Goal: Task Accomplishment & Management: Manage account settings

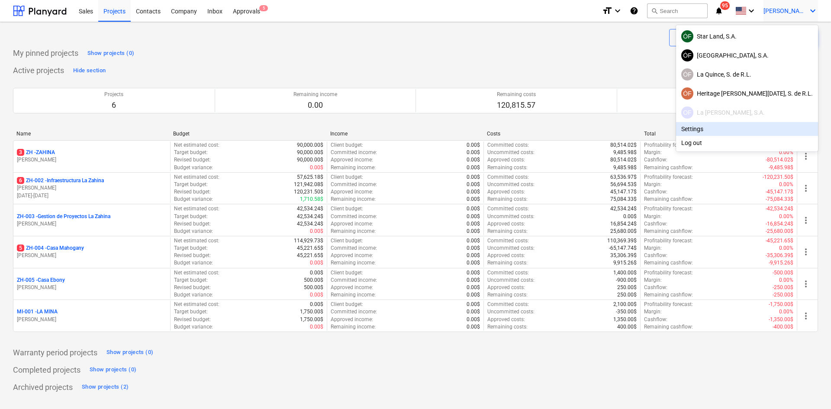
click at [247, 12] on div at bounding box center [415, 204] width 831 height 409
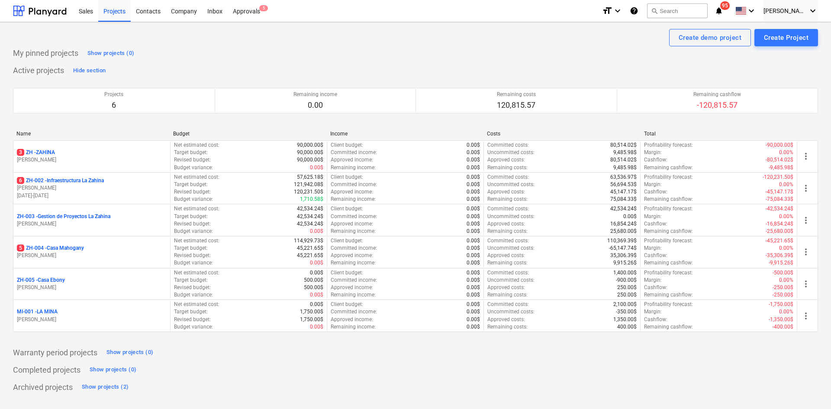
click at [247, 12] on div "Approvals 5" at bounding box center [247, 11] width 38 height 22
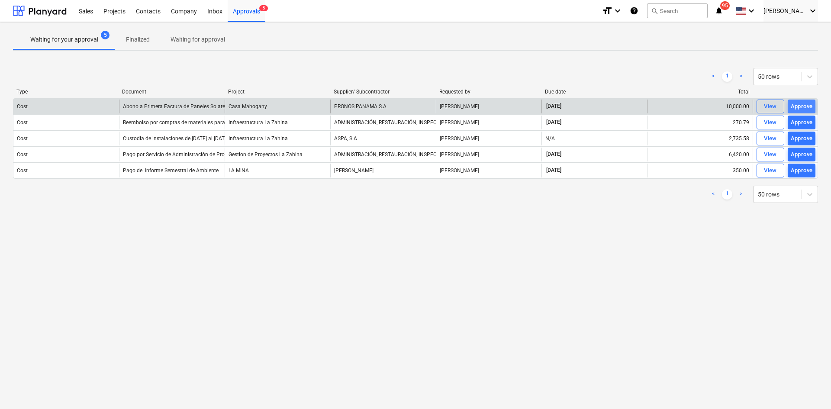
click at [806, 105] on div "Approve" at bounding box center [801, 107] width 22 height 10
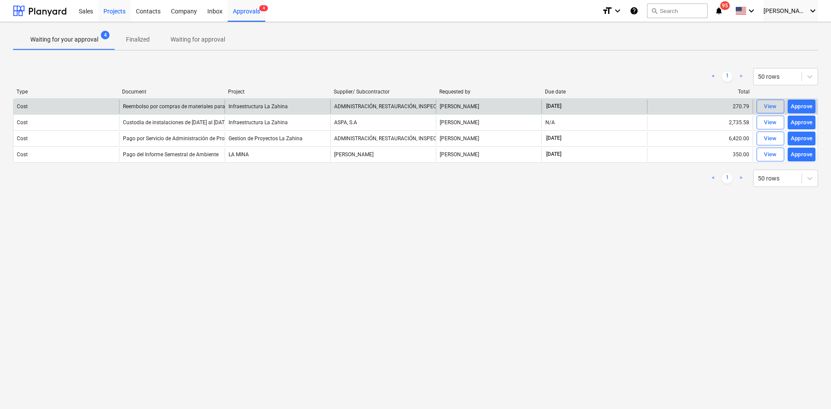
click at [109, 12] on div "Projects" at bounding box center [114, 11] width 32 height 22
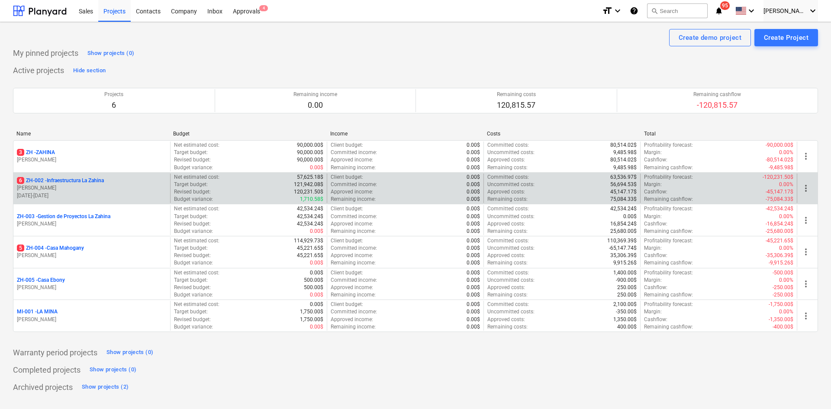
click at [65, 180] on p "6 ZH-002 - Infraestructura La Zahina" at bounding box center [60, 180] width 87 height 7
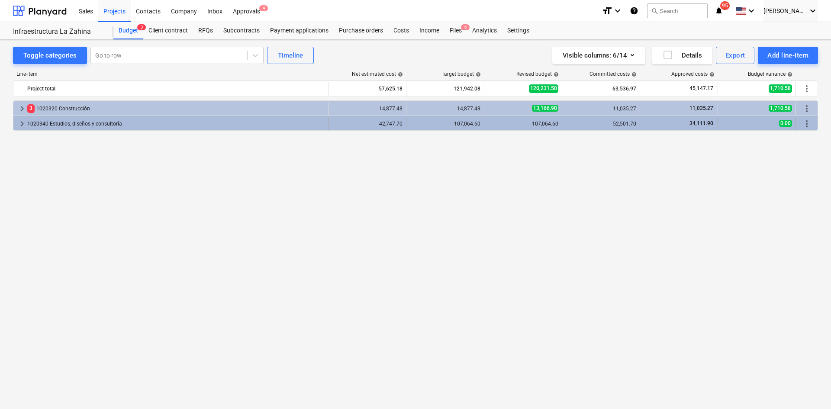
click at [48, 119] on div "1020340 Estudios, diseños y consultoría" at bounding box center [175, 124] width 297 height 14
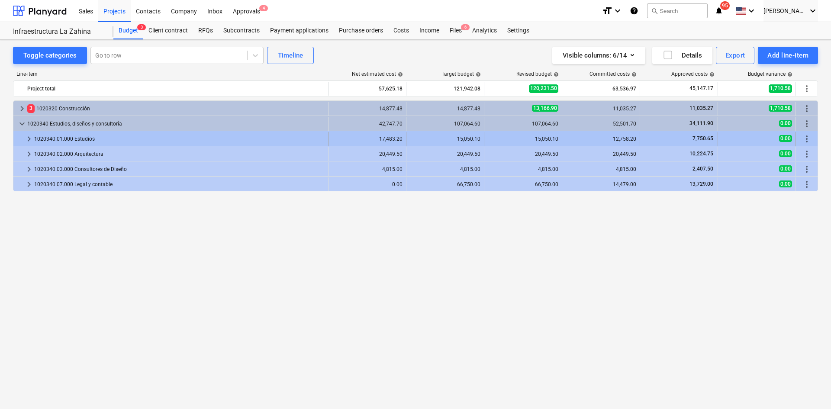
click at [62, 137] on div "1020340.01.000 Estudios" at bounding box center [179, 139] width 290 height 14
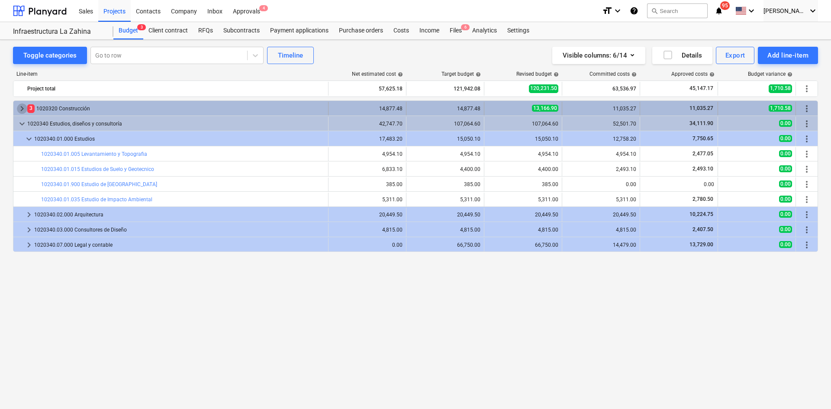
click at [20, 106] on span "keyboard_arrow_right" at bounding box center [22, 108] width 10 height 10
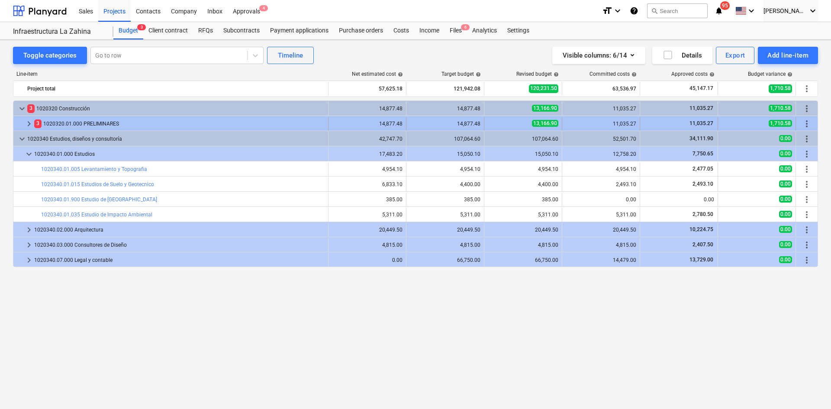
click at [24, 122] on span "keyboard_arrow_right" at bounding box center [29, 124] width 10 height 10
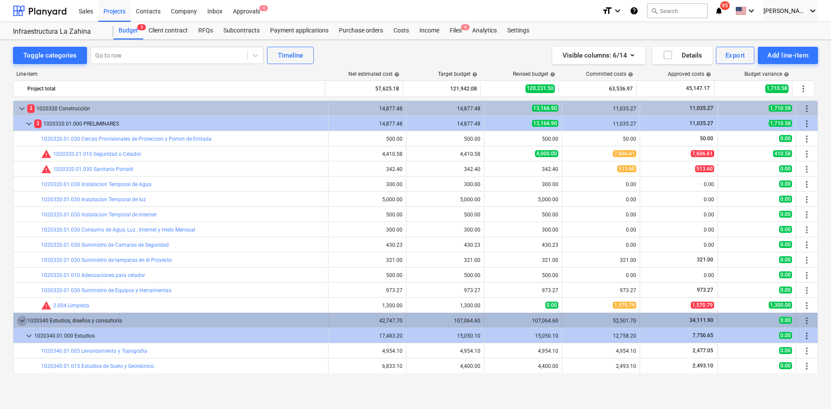
click at [27, 318] on span "keyboard_arrow_down" at bounding box center [22, 320] width 10 height 10
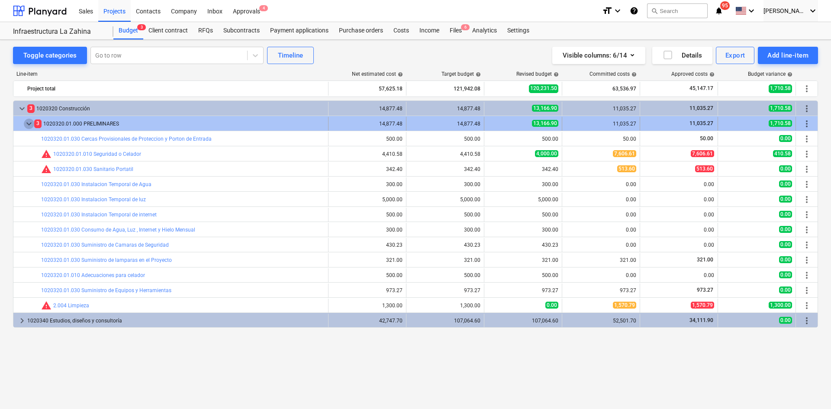
click at [28, 121] on span "keyboard_arrow_down" at bounding box center [29, 124] width 10 height 10
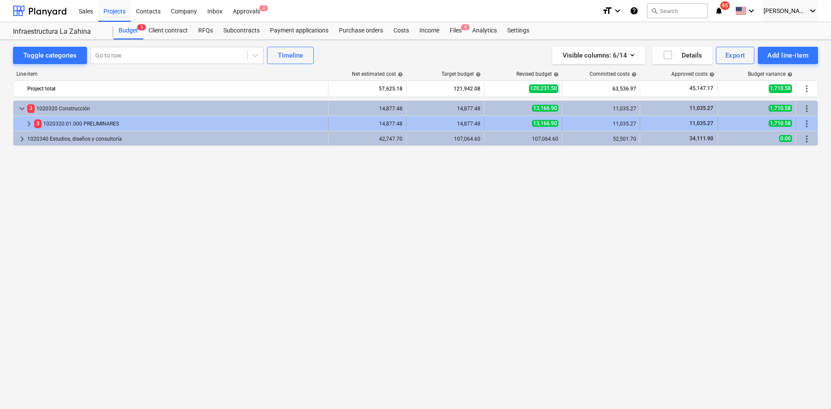
click at [24, 124] on span "keyboard_arrow_right" at bounding box center [29, 124] width 10 height 10
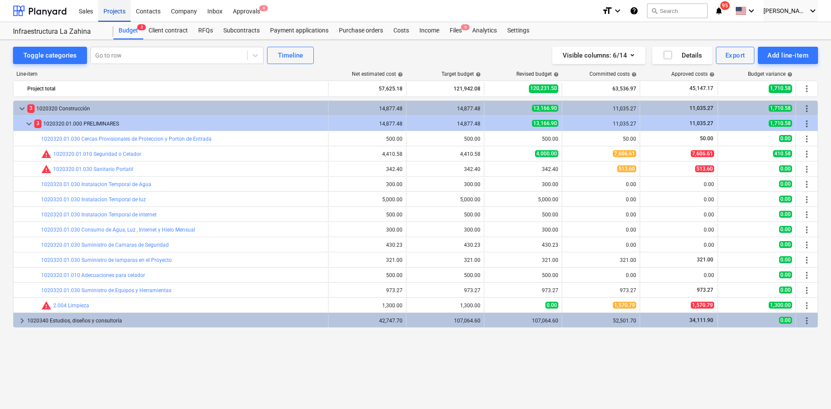
click at [122, 10] on div "Projects" at bounding box center [114, 11] width 32 height 22
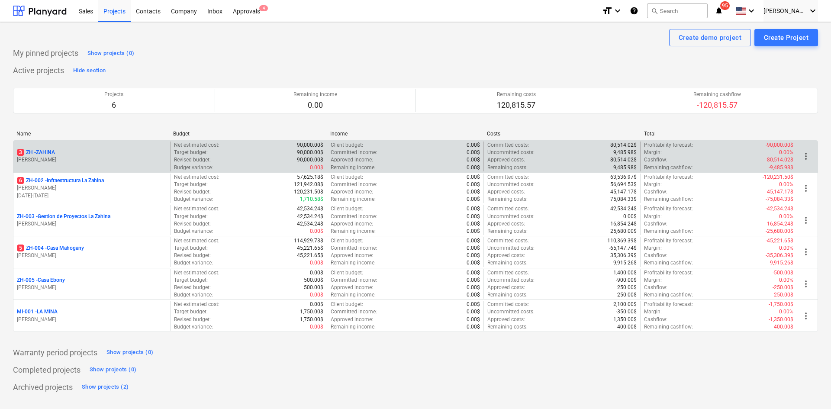
click at [55, 153] on p "3 ZH - ZAHINA" at bounding box center [36, 152] width 38 height 7
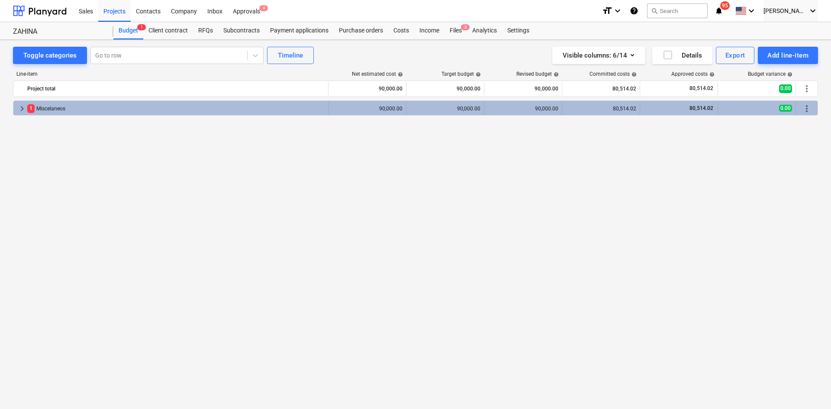
click at [19, 108] on span "keyboard_arrow_right" at bounding box center [22, 108] width 10 height 10
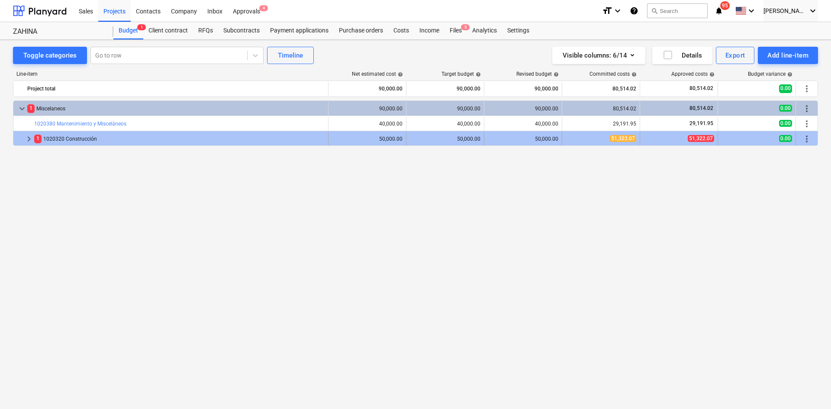
click at [27, 138] on span "keyboard_arrow_right" at bounding box center [29, 139] width 10 height 10
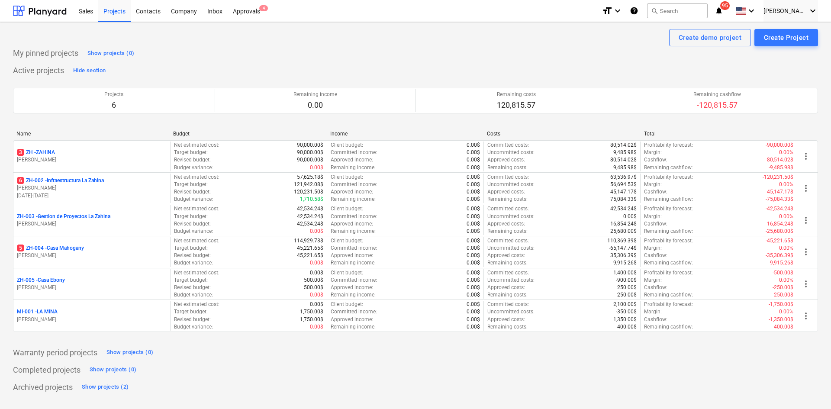
click at [84, 250] on p "5 ZH-004 - Casa Mahogany" at bounding box center [50, 247] width 67 height 7
